Goal: Task Accomplishment & Management: Use online tool/utility

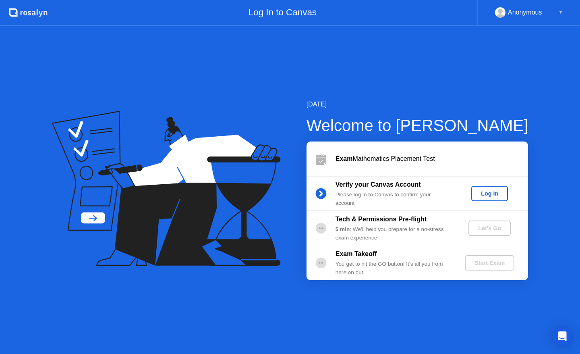
click at [492, 191] on div "Log In" at bounding box center [490, 193] width 30 height 6
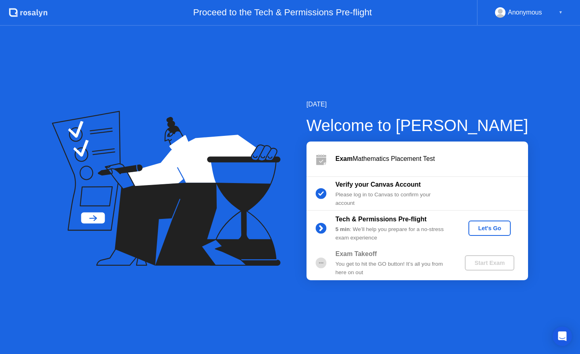
click at [478, 228] on div "Let's Go" at bounding box center [490, 228] width 36 height 6
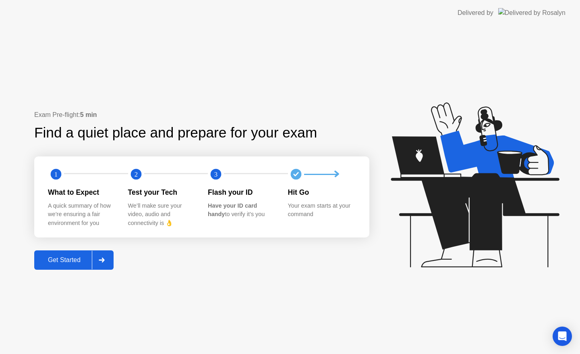
click at [88, 259] on div "Get Started" at bounding box center [64, 259] width 55 height 7
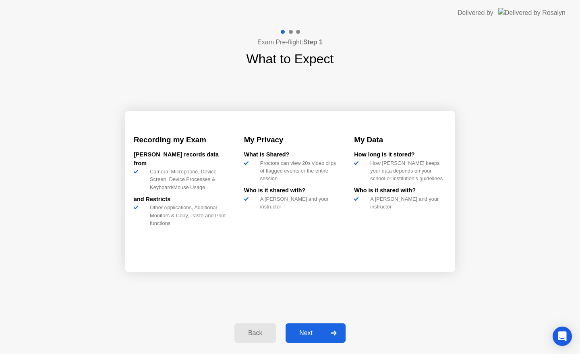
click at [322, 335] on div "Next" at bounding box center [306, 332] width 36 height 7
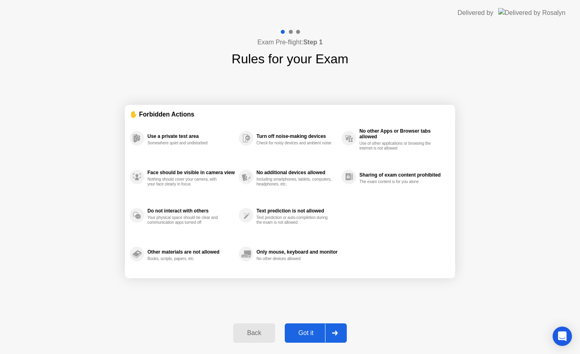
click at [322, 335] on div "Got it" at bounding box center [306, 332] width 38 height 7
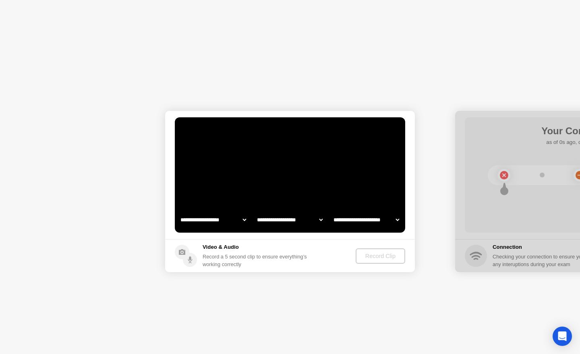
select select "**********"
select select "*******"
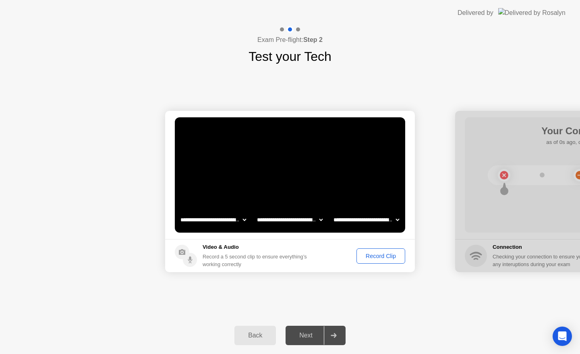
click at [362, 253] on div "Record Clip" at bounding box center [380, 256] width 43 height 6
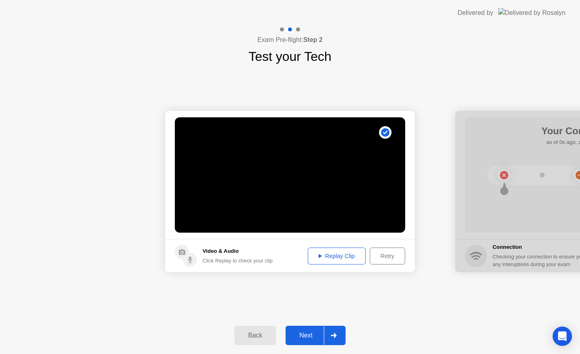
click at [317, 350] on div "Back Next" at bounding box center [290, 335] width 580 height 37
click at [317, 328] on button "Next" at bounding box center [316, 335] width 60 height 19
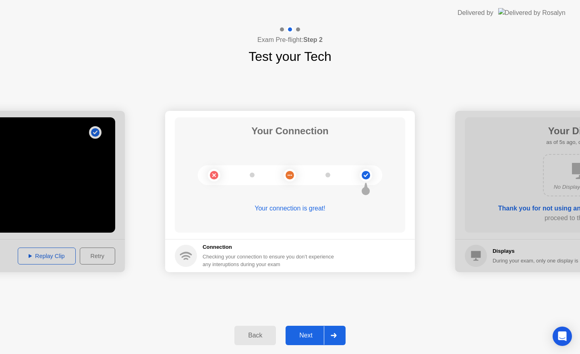
click at [342, 337] on div at bounding box center [333, 335] width 19 height 19
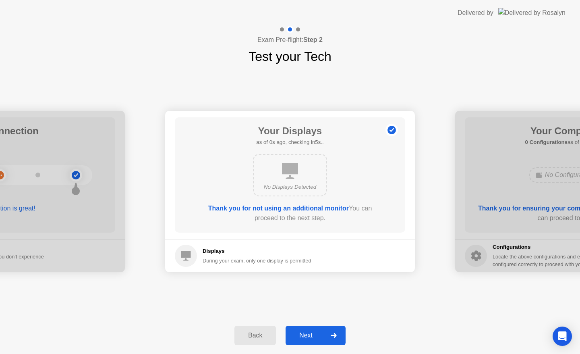
click at [338, 332] on div at bounding box center [333, 335] width 19 height 19
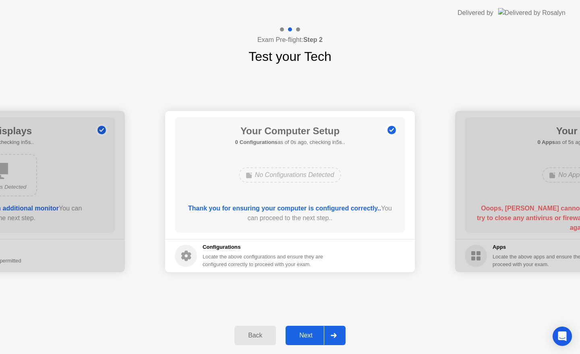
click at [338, 332] on div at bounding box center [333, 335] width 19 height 19
